Goal: Task Accomplishment & Management: Use online tool/utility

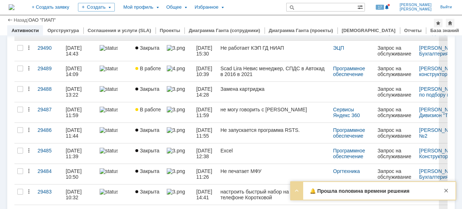
scroll to position [108, 0]
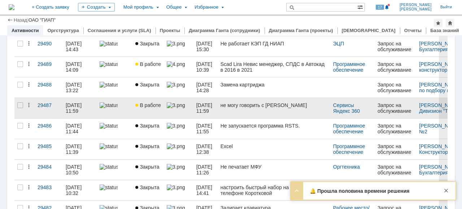
click at [230, 104] on div "не могу говорить с [PERSON_NAME]" at bounding box center [274, 106] width 107 height 6
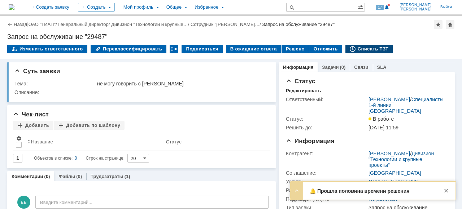
click at [367, 51] on div "Списать ТЗТ" at bounding box center [370, 49] width 48 height 9
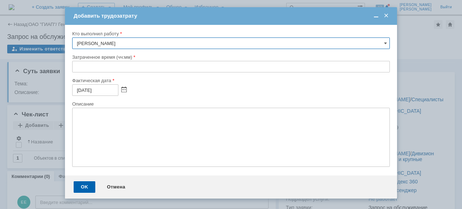
click at [72, 68] on input "text" at bounding box center [231, 67] width 318 height 12
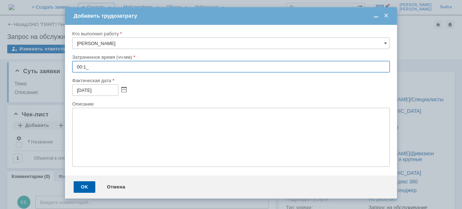
type input "00:10"
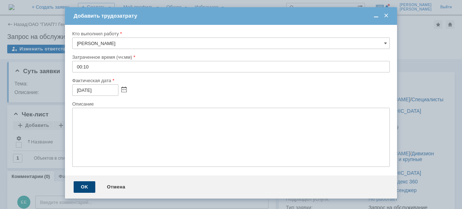
click at [83, 191] on div "OK" at bounding box center [85, 188] width 22 height 12
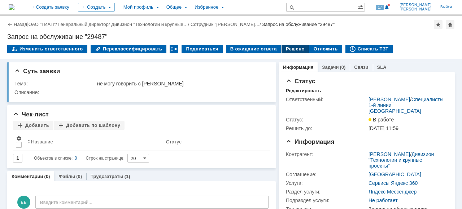
click at [291, 47] on div "Решено" at bounding box center [295, 49] width 27 height 9
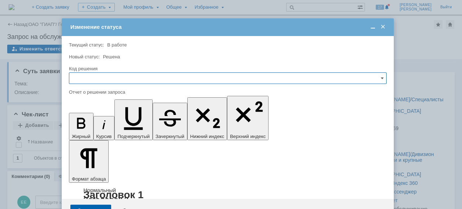
click at [76, 76] on input "text" at bounding box center [228, 79] width 318 height 12
click at [90, 127] on span "Решено" at bounding box center [228, 127] width 308 height 6
type input "Решено"
click at [84, 205] on div "Сохранить" at bounding box center [90, 211] width 41 height 12
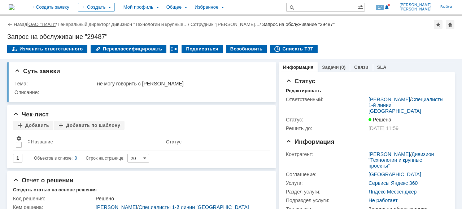
click at [44, 27] on link "ОАО "ГИАП"" at bounding box center [42, 24] width 27 height 5
